Goal: Information Seeking & Learning: Learn about a topic

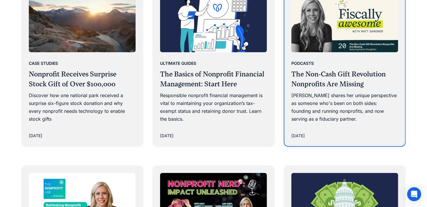
scroll to position [368, 0]
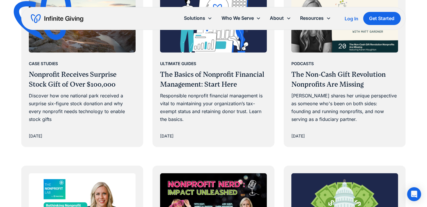
scroll to position [368, 0]
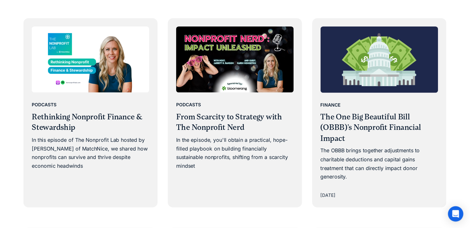
scroll to position [517, 0]
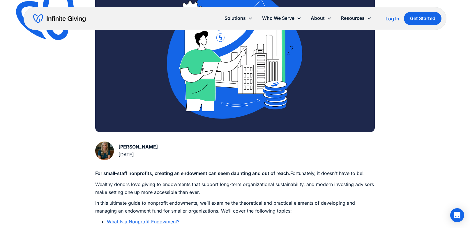
scroll to position [168, 0]
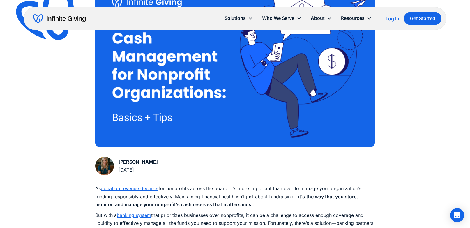
scroll to position [164, 0]
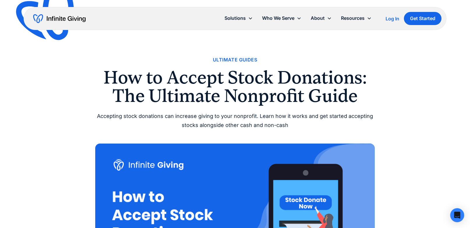
scroll to position [192, 0]
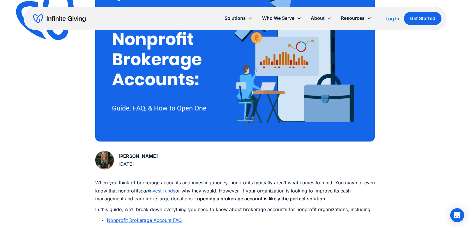
scroll to position [175, 0]
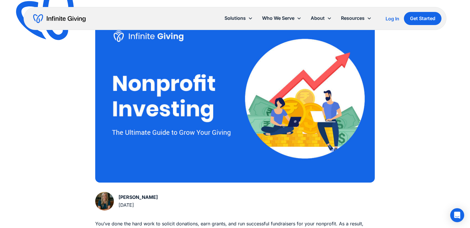
scroll to position [146, 0]
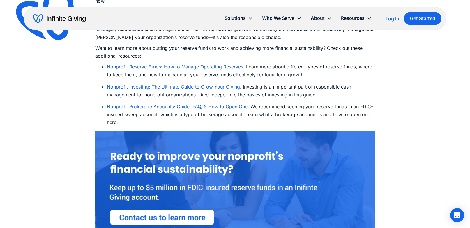
scroll to position [2776, 0]
